Goal: Check status: Check status

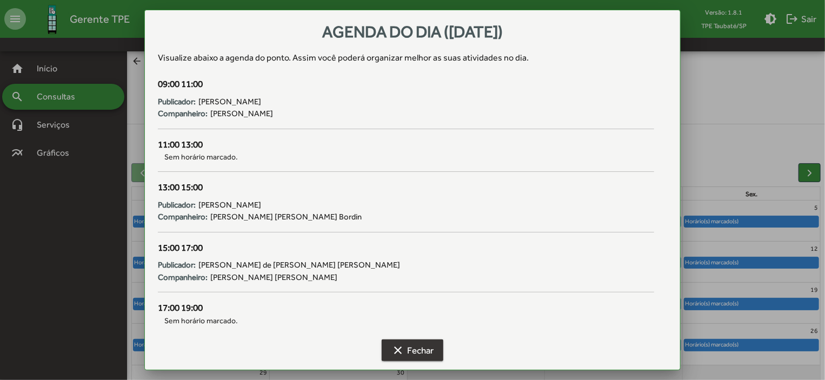
click at [408, 351] on span "clear Fechar" at bounding box center [412, 349] width 42 height 19
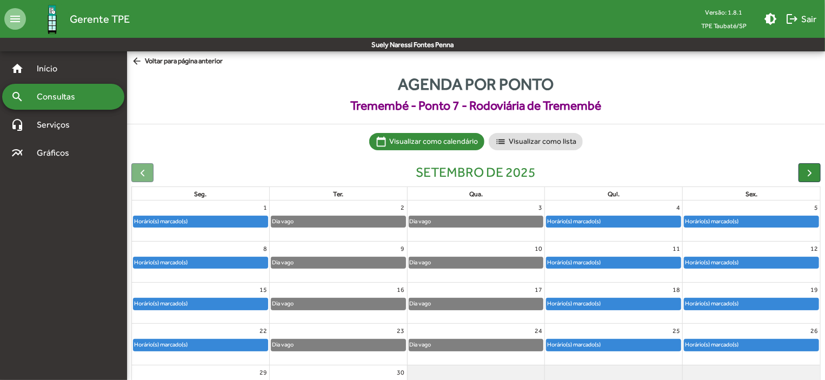
click at [134, 58] on mat-icon "arrow_back" at bounding box center [138, 62] width 14 height 12
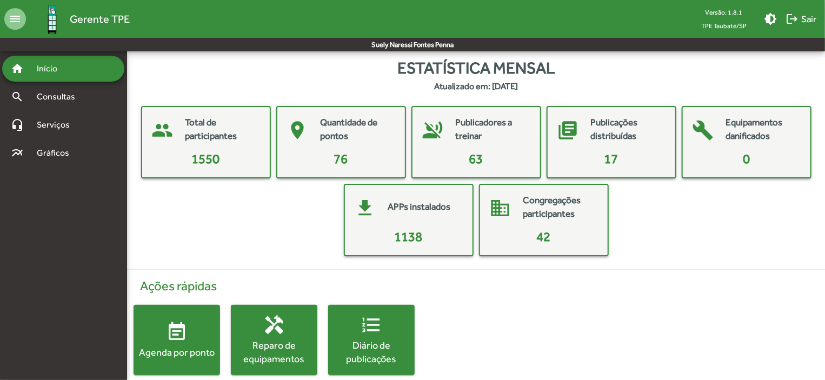
click at [195, 352] on div "Agenda por ponto" at bounding box center [176, 352] width 86 height 14
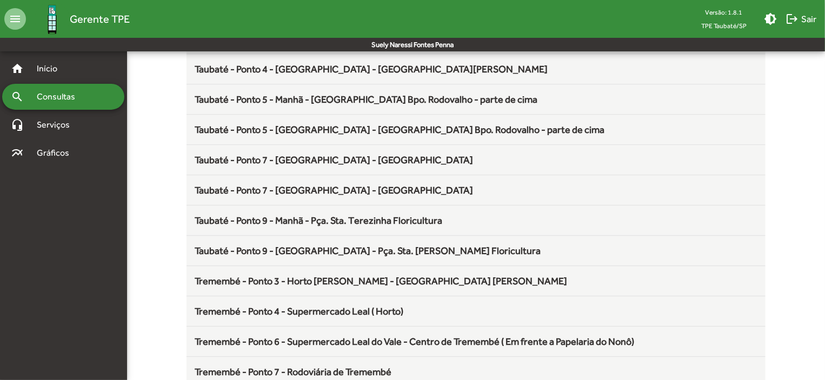
scroll to position [1424, 0]
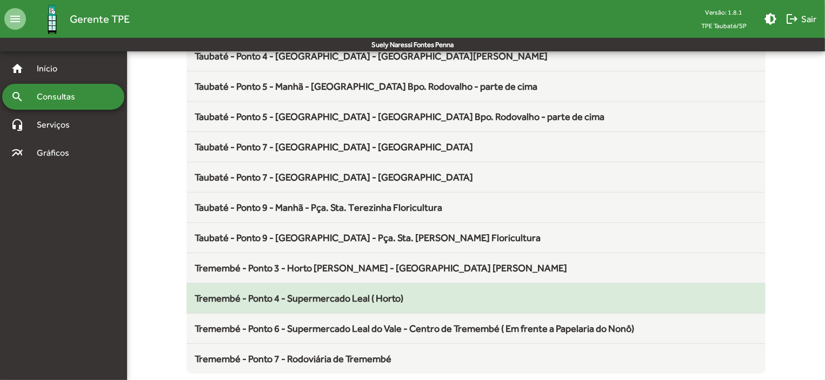
click at [357, 293] on span "Tremembé - Ponto 4 - Supermercado Leal ( Horto)" at bounding box center [299, 297] width 209 height 11
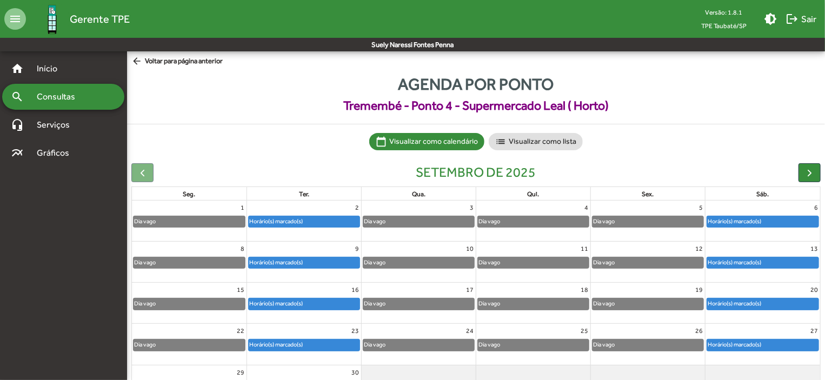
click at [738, 301] on div "Horário(s) marcado(s)" at bounding box center [734, 303] width 55 height 10
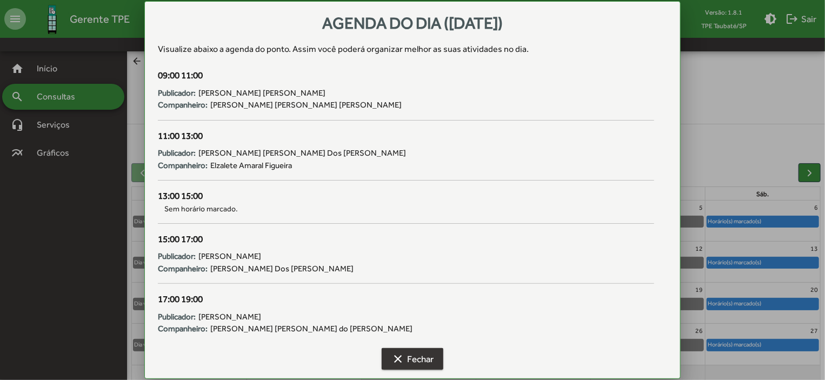
click at [424, 351] on span "clear Fechar" at bounding box center [412, 358] width 42 height 19
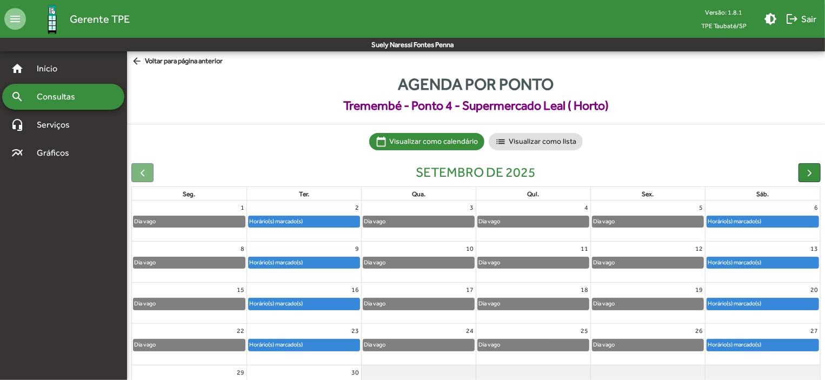
click at [424, 351] on span "clear Fechar" at bounding box center [412, 358] width 42 height 19
